Goal: Task Accomplishment & Management: Manage account settings

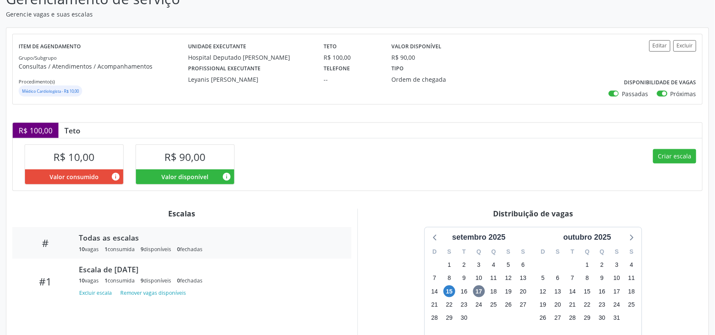
scroll to position [106, 0]
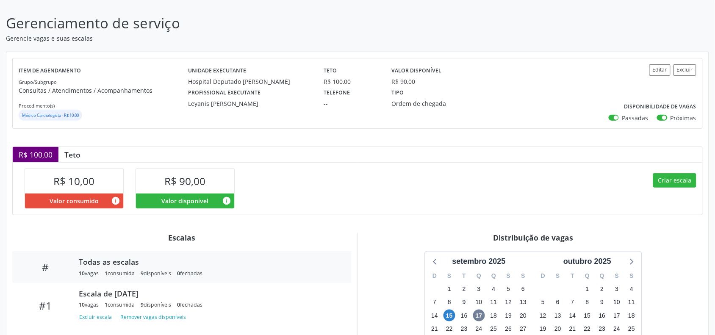
drag, startPoint x: 212, startPoint y: 101, endPoint x: 253, endPoint y: 103, distance: 41.1
click at [253, 103] on div "Leyanis [PERSON_NAME]" at bounding box center [250, 103] width 124 height 9
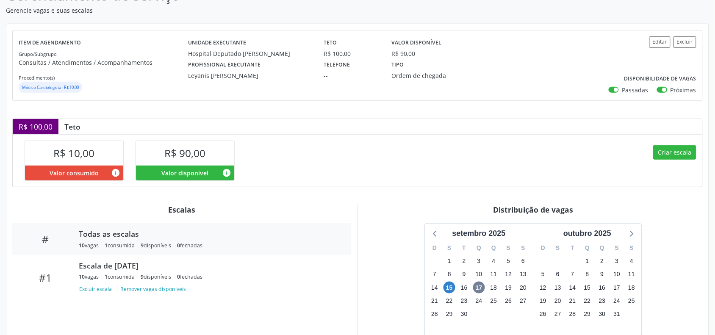
scroll to position [159, 0]
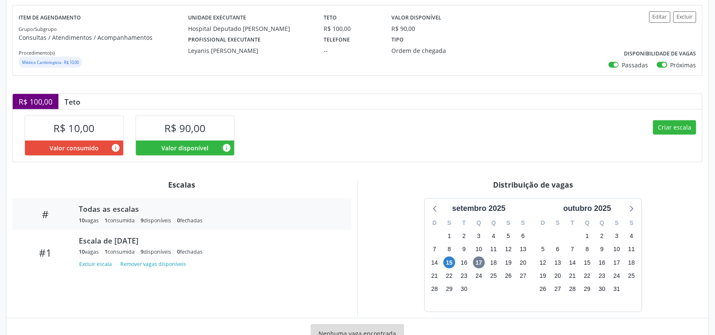
drag, startPoint x: 153, startPoint y: 145, endPoint x: 212, endPoint y: 145, distance: 59.3
click at [212, 145] on div "Valor disponível info" at bounding box center [185, 148] width 98 height 15
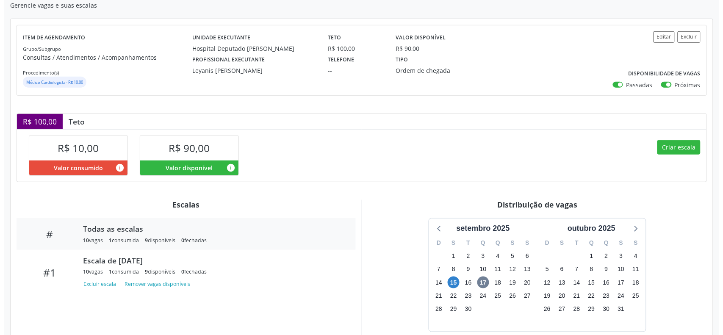
scroll to position [106, 0]
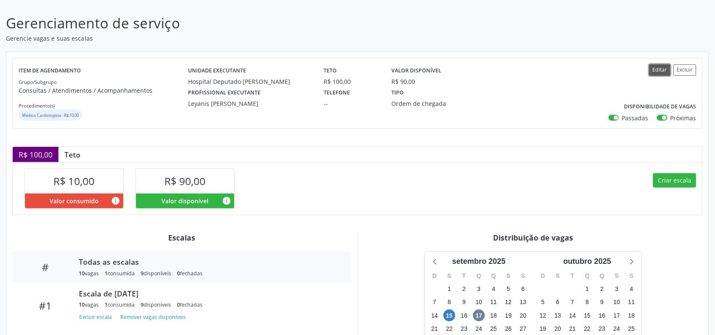
click at [657, 68] on button "Editar" at bounding box center [659, 69] width 21 height 11
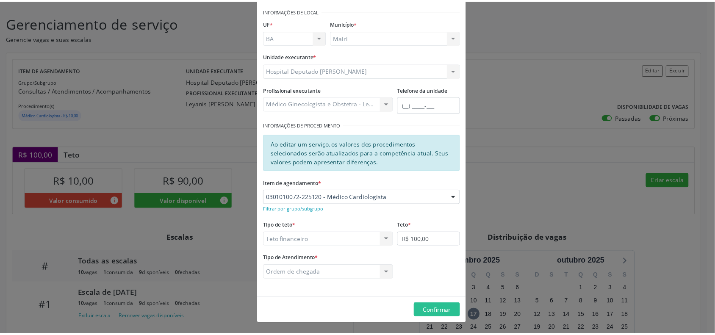
scroll to position [0, 0]
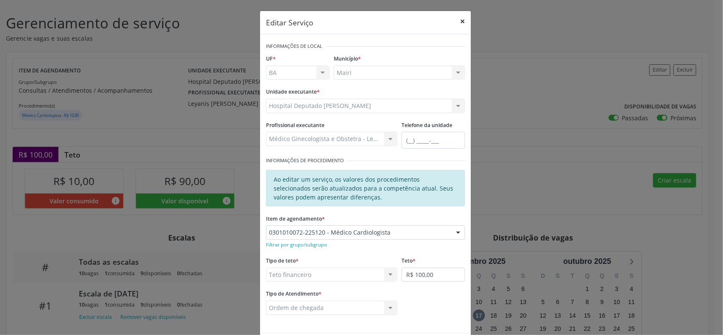
click at [459, 20] on button "×" at bounding box center [462, 21] width 17 height 21
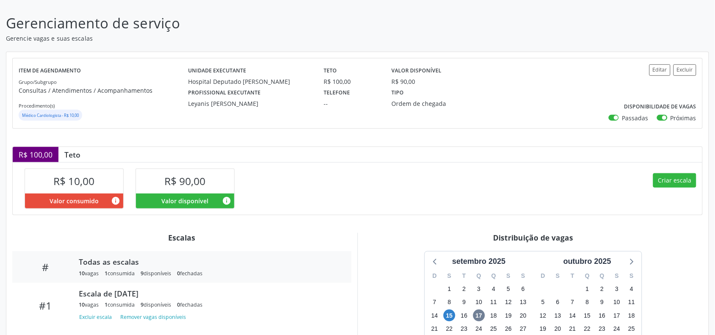
click at [208, 181] on div "R$ 90,00" at bounding box center [185, 181] width 98 height 24
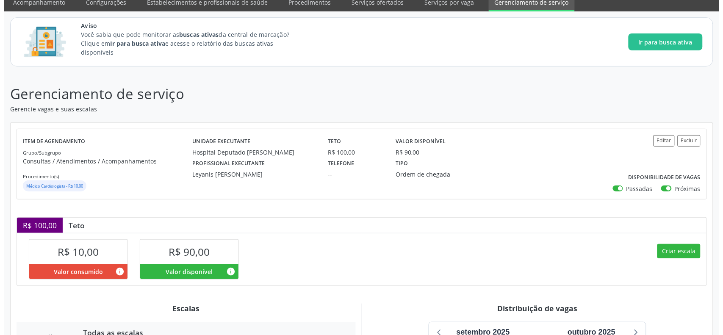
scroll to position [53, 0]
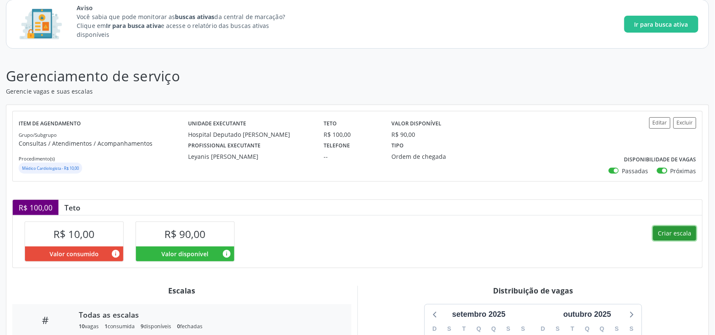
click at [671, 232] on button "Criar escala" at bounding box center [674, 233] width 43 height 14
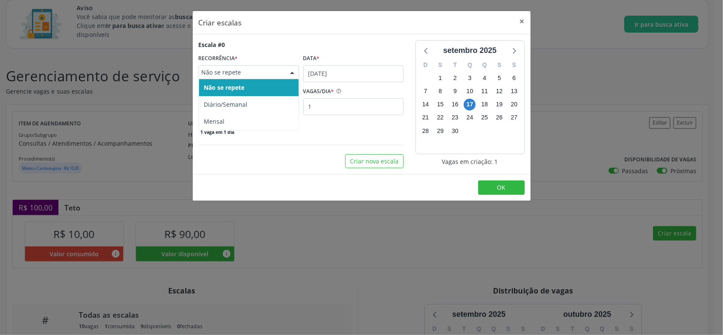
click at [266, 71] on span "Não se repete" at bounding box center [242, 72] width 80 height 8
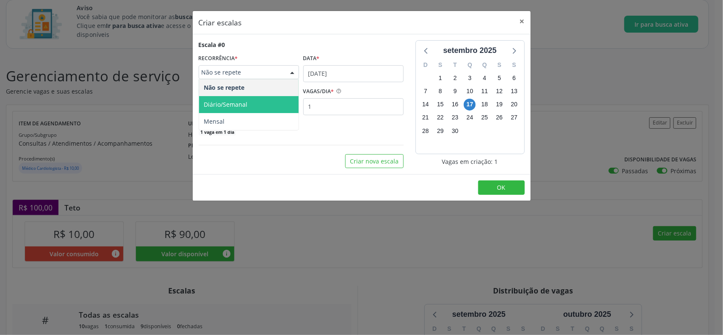
click at [250, 104] on span "Diário/Semanal" at bounding box center [249, 104] width 100 height 17
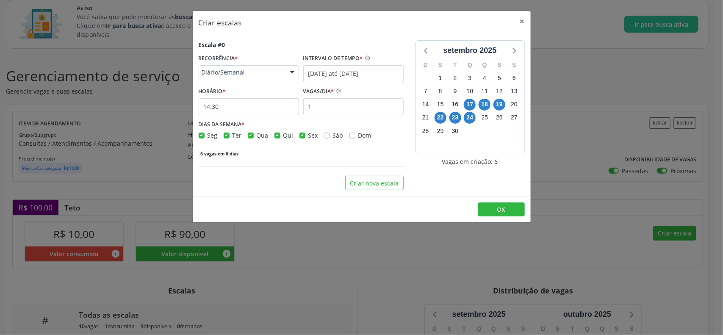
click at [233, 136] on label "Ter" at bounding box center [237, 135] width 9 height 9
click at [225, 136] on input "Ter" at bounding box center [227, 135] width 6 height 8
checkbox input "false"
click at [283, 136] on label "Qui" at bounding box center [288, 135] width 10 height 9
click at [277, 136] on input "Qui" at bounding box center [278, 135] width 6 height 8
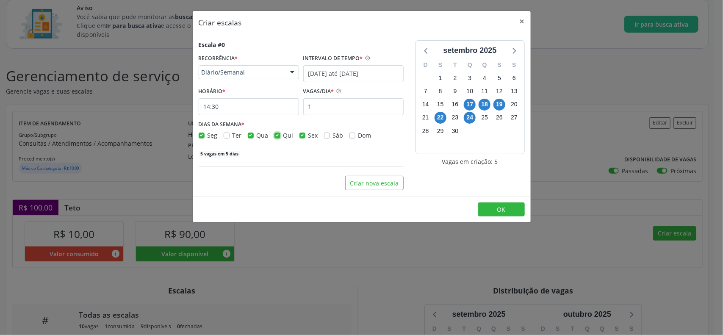
checkbox input "false"
drag, startPoint x: 327, startPoint y: 108, endPoint x: 305, endPoint y: 108, distance: 22.0
click at [305, 108] on input "1" at bounding box center [353, 106] width 100 height 17
type input "3"
click at [242, 104] on input "14:30" at bounding box center [249, 106] width 100 height 17
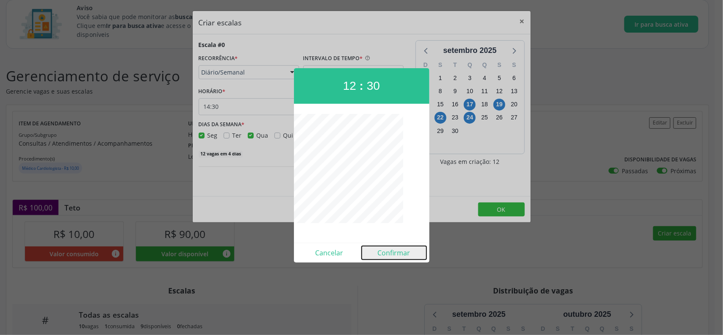
click at [392, 253] on button "Confirmar" at bounding box center [394, 253] width 65 height 14
type input "12:30"
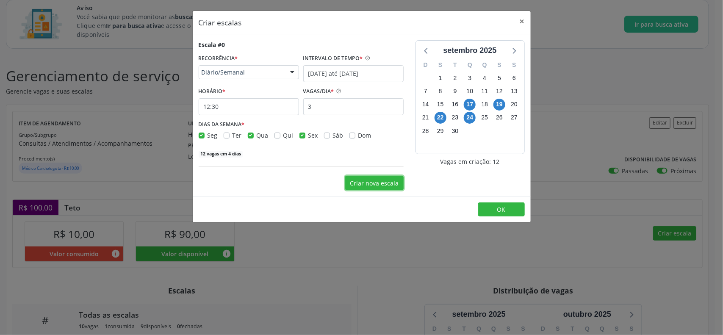
click at [382, 189] on button "Criar nova escala" at bounding box center [374, 183] width 58 height 14
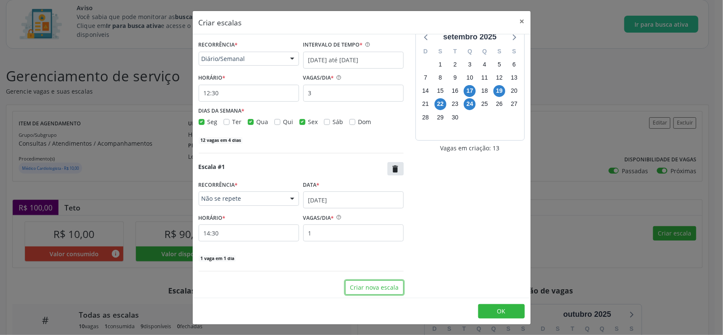
scroll to position [17, 0]
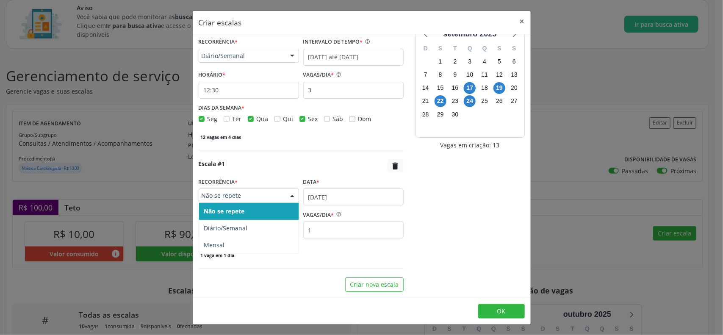
click at [258, 196] on span "Não se repete" at bounding box center [242, 195] width 80 height 8
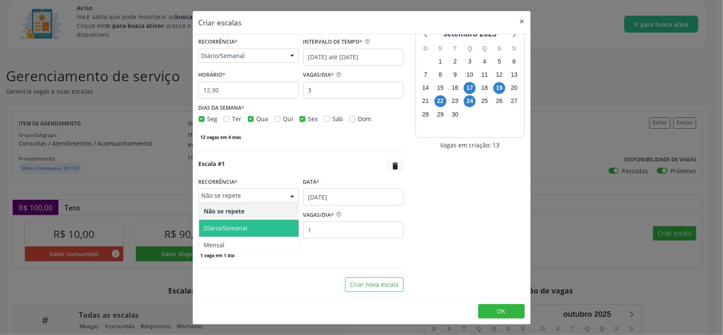
click at [251, 225] on span "Diário/Semanal" at bounding box center [249, 228] width 100 height 17
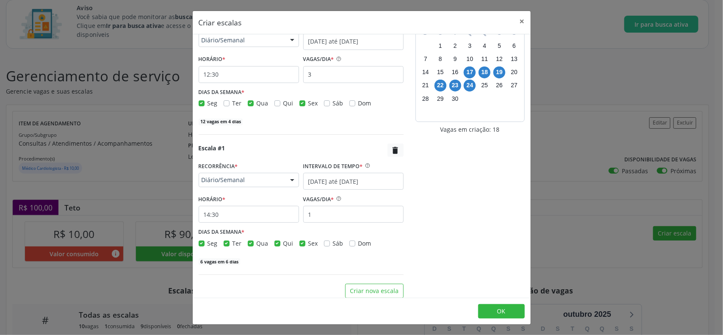
scroll to position [39, 0]
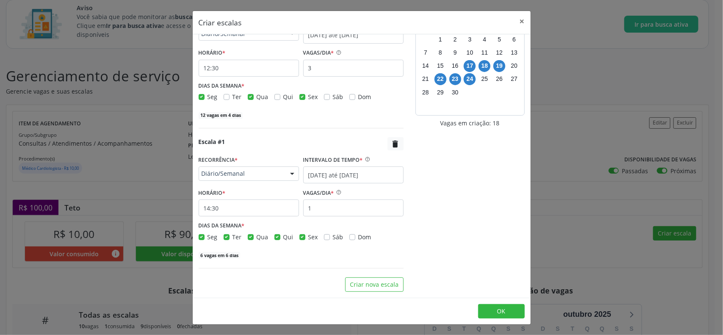
click at [208, 239] on label "Seg" at bounding box center [213, 237] width 10 height 9
click at [204, 239] on input "Seg" at bounding box center [202, 237] width 6 height 8
checkbox input "false"
click at [260, 236] on span "Qua" at bounding box center [263, 237] width 12 height 8
click at [254, 236] on input "Qua" at bounding box center [251, 237] width 6 height 8
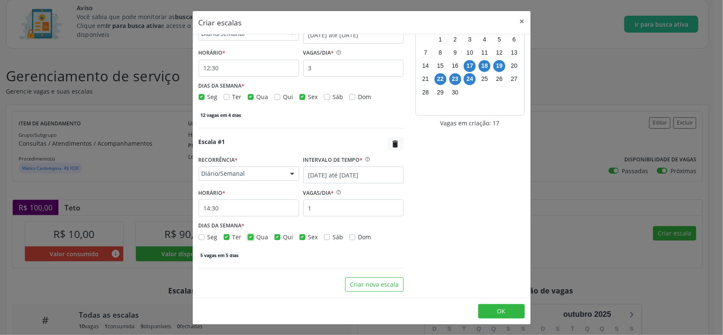
checkbox input "false"
click at [308, 237] on label "Sex" at bounding box center [313, 237] width 10 height 9
click at [303, 237] on input "Sex" at bounding box center [303, 237] width 6 height 8
checkbox input "false"
click at [240, 210] on input "14:30" at bounding box center [249, 208] width 100 height 17
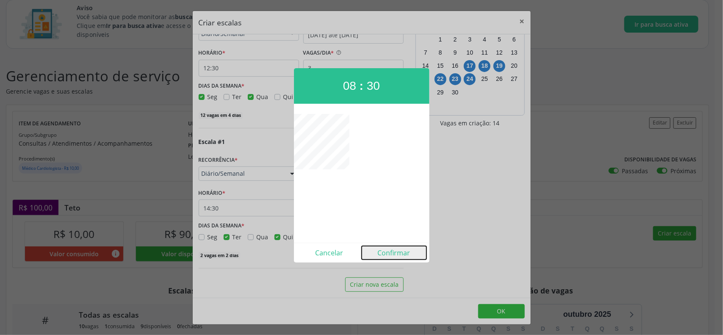
click at [404, 253] on button "Confirmar" at bounding box center [394, 253] width 65 height 14
type input "08:30"
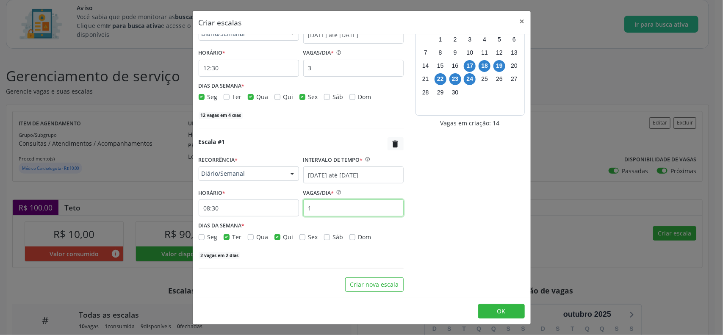
drag, startPoint x: 320, startPoint y: 210, endPoint x: 296, endPoint y: 208, distance: 24.2
click at [296, 208] on div "HORÁRIO * 08:30 VAGAS/DIA * 1" at bounding box center [301, 201] width 209 height 30
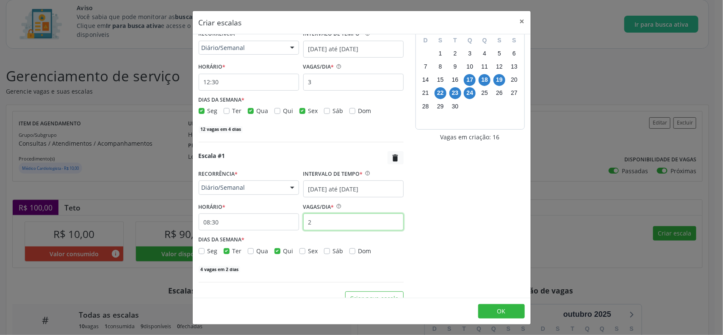
scroll to position [0, 0]
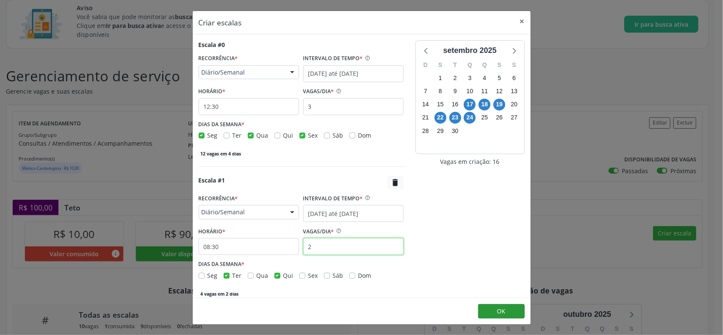
type input "2"
click at [505, 311] on span "OK" at bounding box center [501, 311] width 8 height 8
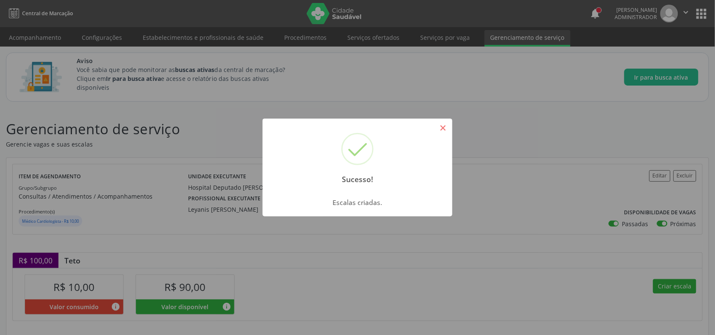
click at [441, 128] on button "×" at bounding box center [443, 128] width 14 height 14
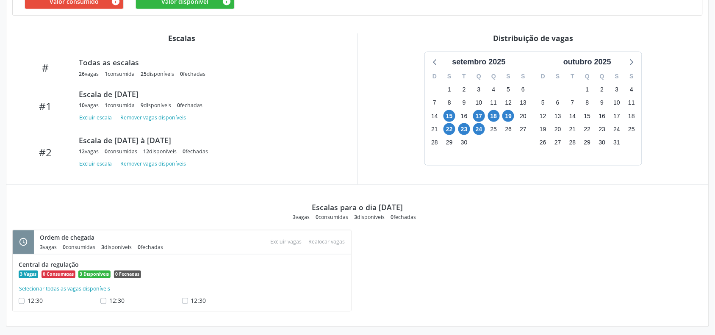
scroll to position [310, 0]
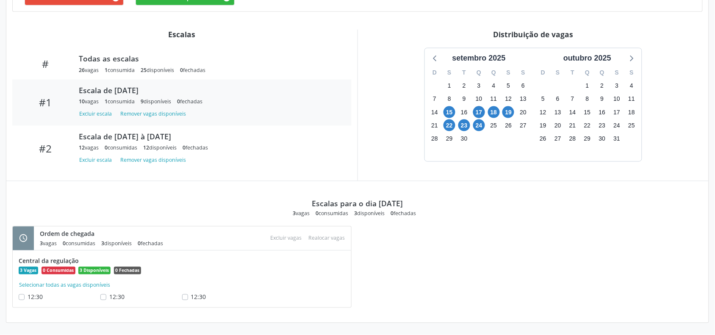
click at [129, 88] on div "Escala de [DATE]" at bounding box center [209, 90] width 261 height 9
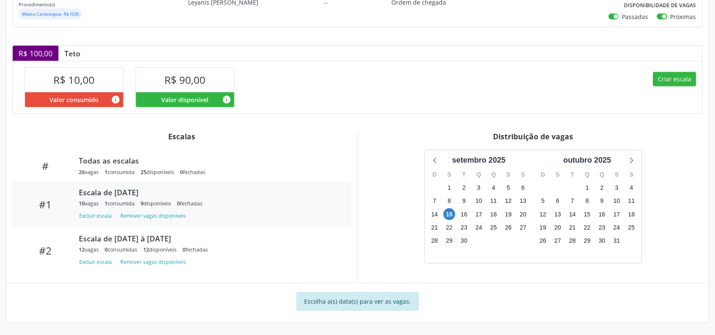
scroll to position [208, 0]
click at [161, 239] on div "Escala de [DATE] à [DATE]" at bounding box center [209, 238] width 261 height 9
click at [479, 225] on span "24" at bounding box center [479, 228] width 12 height 12
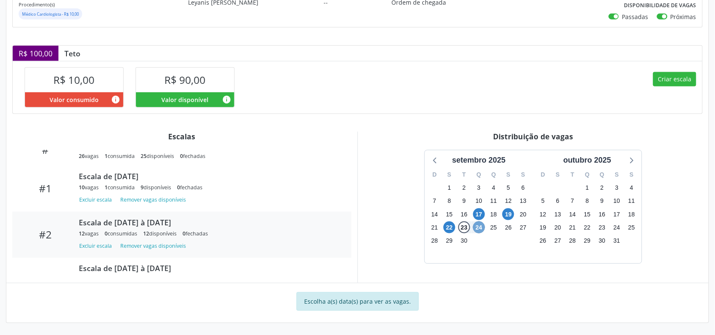
scroll to position [43, 0]
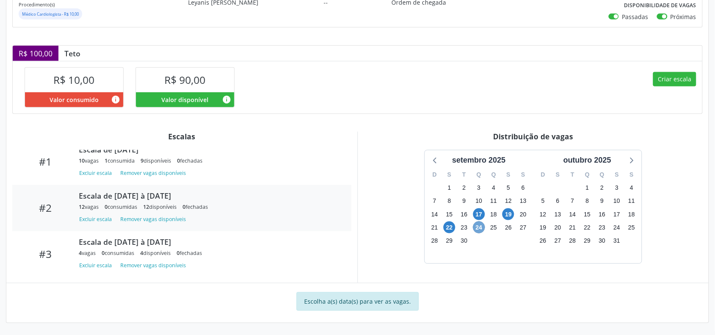
click at [480, 227] on span "24" at bounding box center [479, 228] width 12 height 12
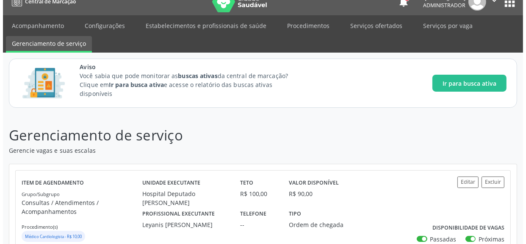
scroll to position [0, 0]
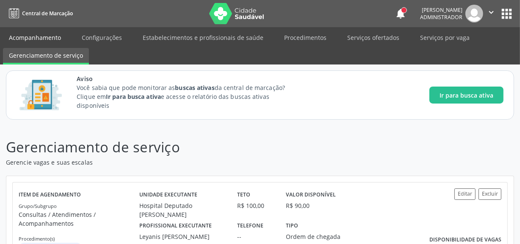
click at [52, 38] on link "Acompanhamento" at bounding box center [35, 37] width 64 height 15
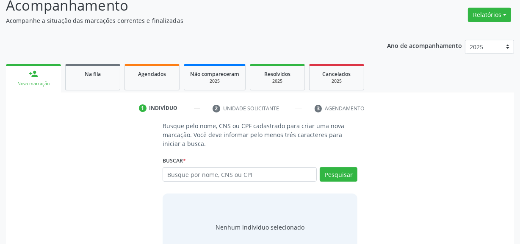
scroll to position [167, 0]
click at [167, 74] on div "Agendados" at bounding box center [152, 73] width 42 height 9
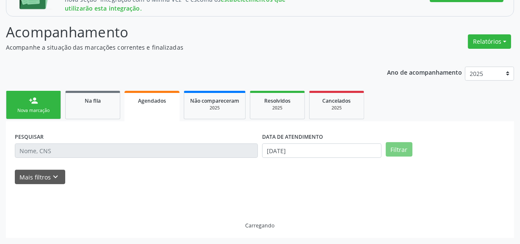
drag, startPoint x: 165, startPoint y: 74, endPoint x: 134, endPoint y: 57, distance: 35.8
click at [165, 74] on div "Ano de acompanhamento 2025 2024 2023 2022 2021 2020 2019 person_add Nova marcaç…" at bounding box center [260, 150] width 508 height 178
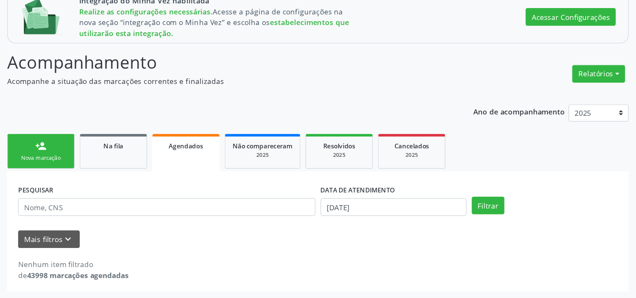
scroll to position [68, 0]
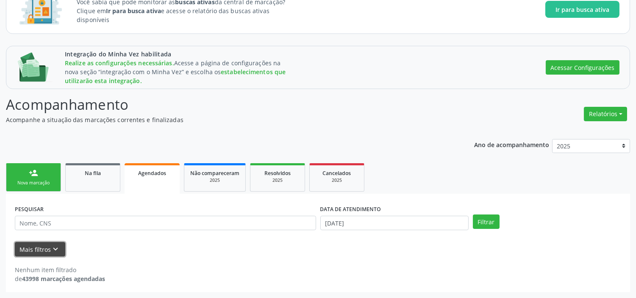
click at [48, 244] on button "Mais filtros keyboard_arrow_down" at bounding box center [40, 249] width 50 height 15
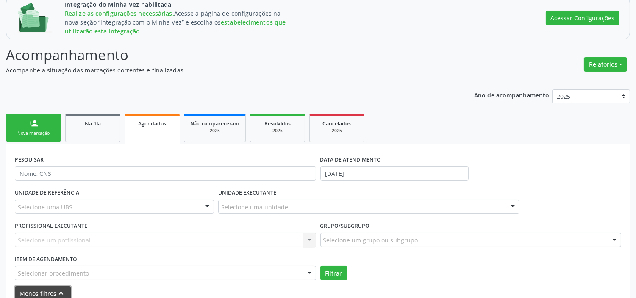
scroll to position [161, 0]
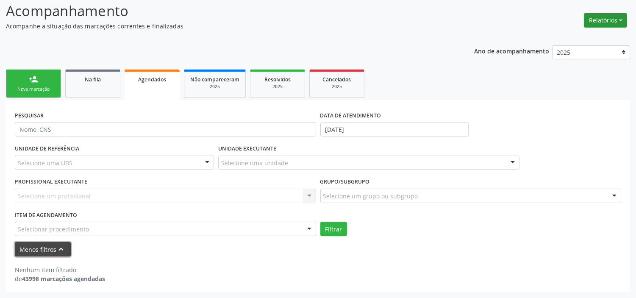
click at [626, 18] on button "Relatórios" at bounding box center [605, 20] width 43 height 14
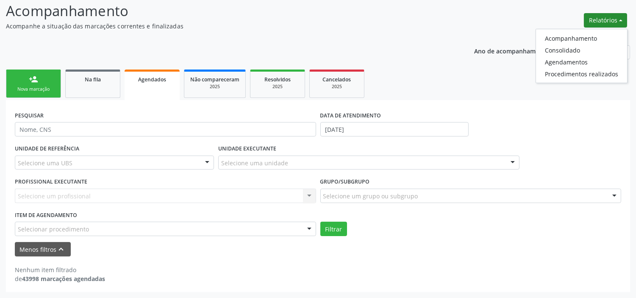
click at [525, 91] on ul "person_add Nova marcação Na fila Agendados Não compareceram 2025 Resolvidos 202…" at bounding box center [318, 83] width 624 height 33
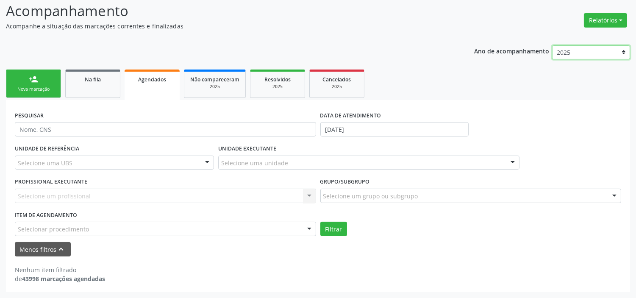
click at [569, 52] on select "2025 2024 2023 2022 2021 2020 2019" at bounding box center [591, 52] width 78 height 14
click at [280, 81] on span "Resolvidos" at bounding box center [277, 79] width 26 height 7
click at [268, 22] on p "Acompanhamento" at bounding box center [224, 10] width 437 height 21
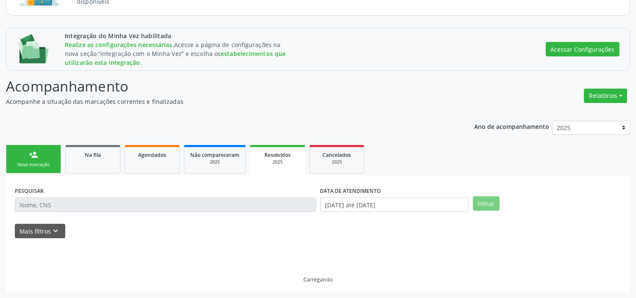
scroll to position [86, 0]
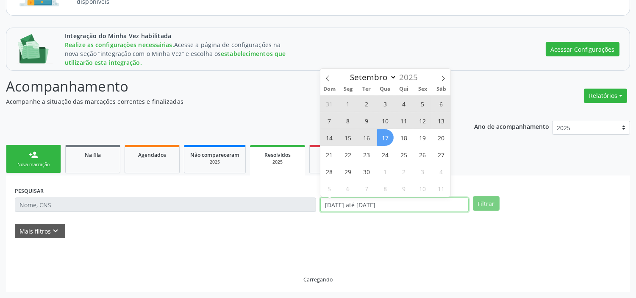
click at [372, 204] on input "[DATE] até [DATE]" at bounding box center [394, 204] width 148 height 14
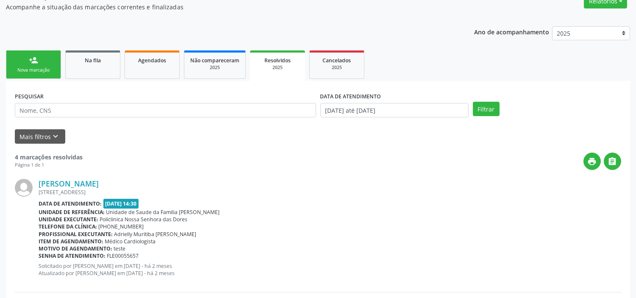
scroll to position [180, 0]
click at [333, 66] on div "2025" at bounding box center [337, 68] width 42 height 6
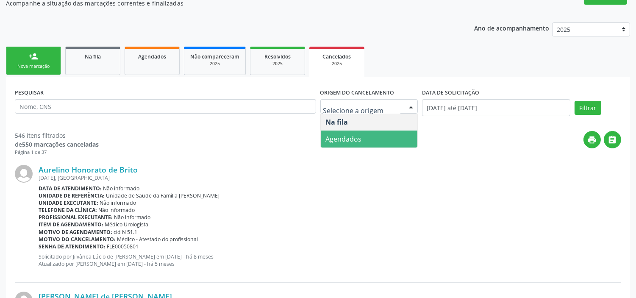
scroll to position [162, 0]
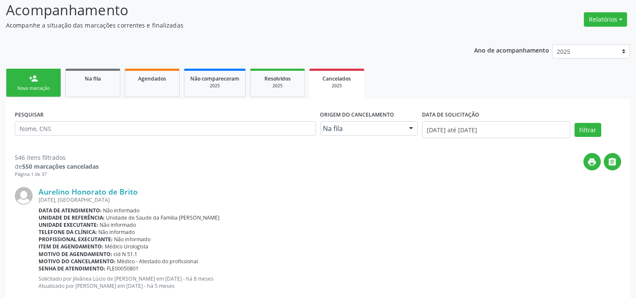
click at [213, 154] on div "print " at bounding box center [360, 165] width 522 height 25
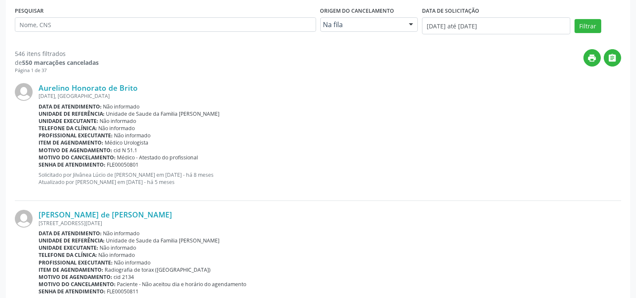
scroll to position [256, 0]
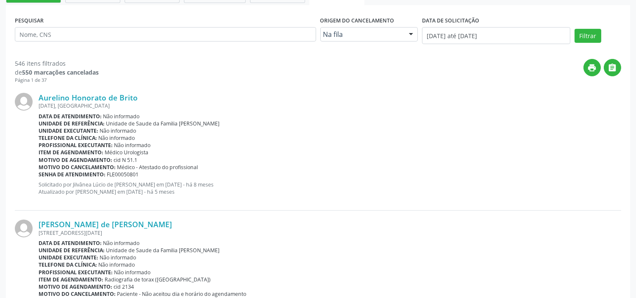
click at [111, 91] on div "Aurelino Honorato de Brito [DATE], [GEOGRAPHIC_DATA] Data de atendimento: Não i…" at bounding box center [318, 147] width 606 height 127
click at [108, 98] on link "Aurelino Honorato de Brito" at bounding box center [88, 97] width 99 height 9
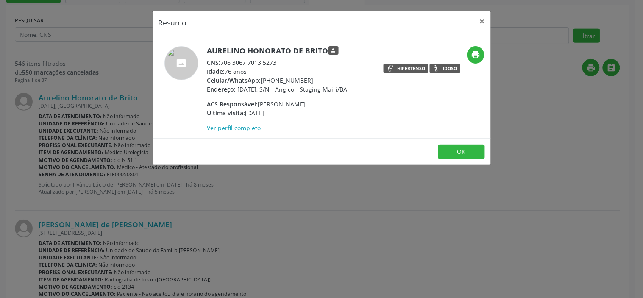
click at [308, 49] on h5 "Aurelino Honorato de Brito person" at bounding box center [277, 50] width 140 height 9
click at [227, 125] on link "Ver perfil completo" at bounding box center [234, 128] width 54 height 8
click at [482, 24] on button "×" at bounding box center [482, 21] width 17 height 21
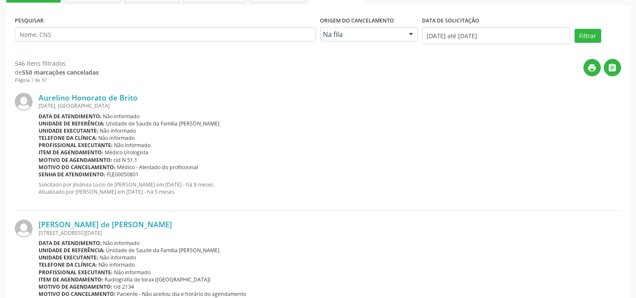
drag, startPoint x: 83, startPoint y: 158, endPoint x: 144, endPoint y: 158, distance: 61.4
click at [144, 158] on div "Motivo de agendamento: cid N 51.1" at bounding box center [330, 159] width 583 height 7
click at [90, 164] on b "Motivo do cancelamento:" at bounding box center [77, 167] width 77 height 7
drag, startPoint x: 87, startPoint y: 159, endPoint x: 147, endPoint y: 159, distance: 59.7
click at [147, 159] on div "Motivo de agendamento: cid N 51.1" at bounding box center [330, 159] width 583 height 7
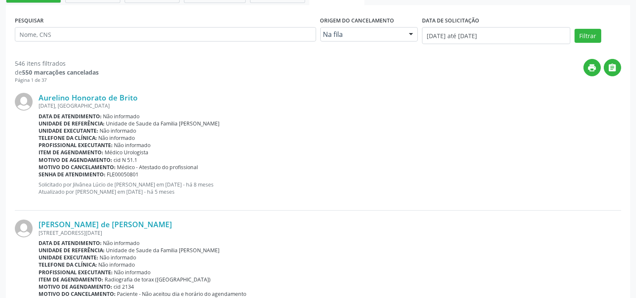
click at [89, 157] on b "Motivo de agendamento:" at bounding box center [76, 159] width 74 height 7
drag, startPoint x: 148, startPoint y: 159, endPoint x: 112, endPoint y: 158, distance: 36.4
click at [112, 158] on div "Motivo de agendamento: cid N 51.1" at bounding box center [330, 159] width 583 height 7
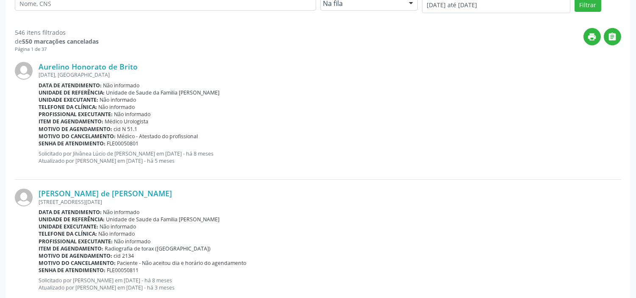
scroll to position [303, 0]
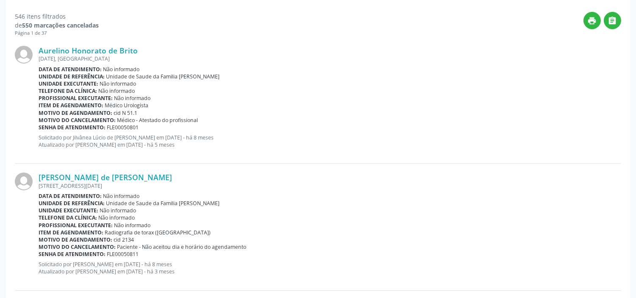
drag, startPoint x: 119, startPoint y: 238, endPoint x: 140, endPoint y: 239, distance: 20.8
click at [140, 239] on div "Motivo de agendamento: cid 2134" at bounding box center [330, 239] width 583 height 7
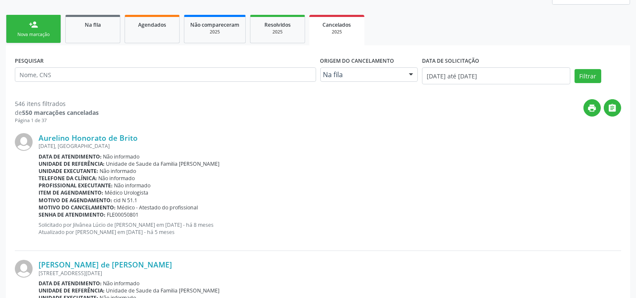
scroll to position [162, 0]
